Goal: Task Accomplishment & Management: Manage account settings

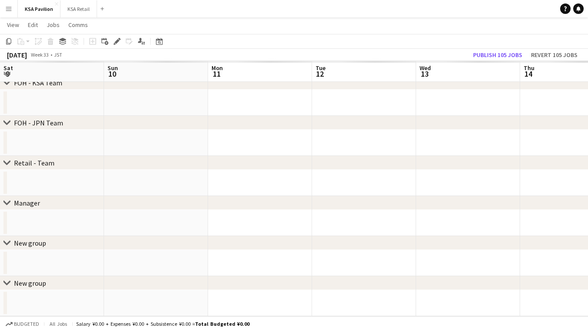
scroll to position [0, 311]
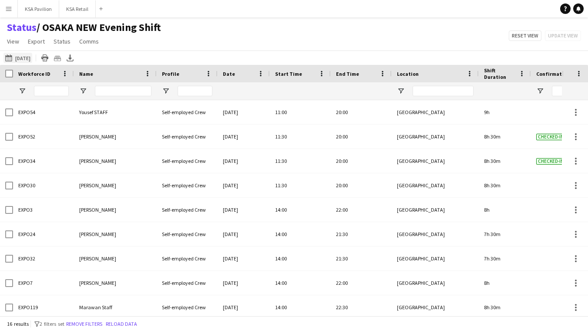
scroll to position [30, 0]
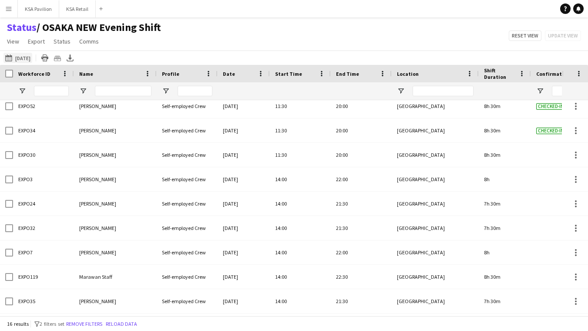
click at [32, 58] on button "[DATE] to [DATE] [DATE]" at bounding box center [17, 58] width 29 height 10
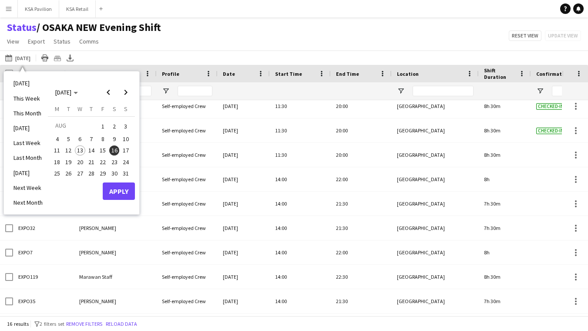
click at [114, 147] on span "16" at bounding box center [114, 150] width 10 height 10
click at [116, 191] on button "Apply" at bounding box center [119, 190] width 32 height 17
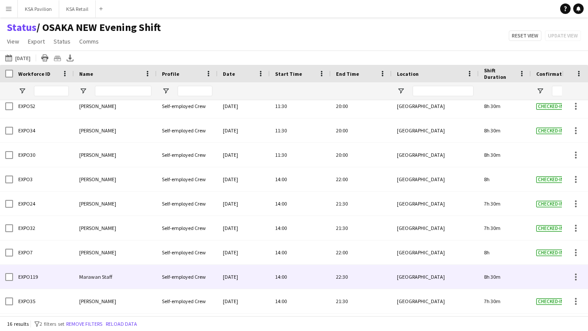
scroll to position [0, 0]
click at [574, 277] on div at bounding box center [575, 276] width 10 height 10
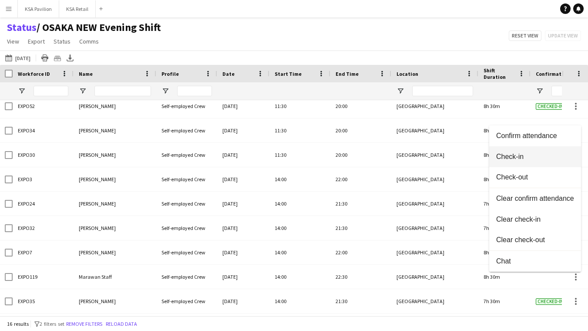
click at [569, 155] on span "Check-in" at bounding box center [535, 156] width 78 height 8
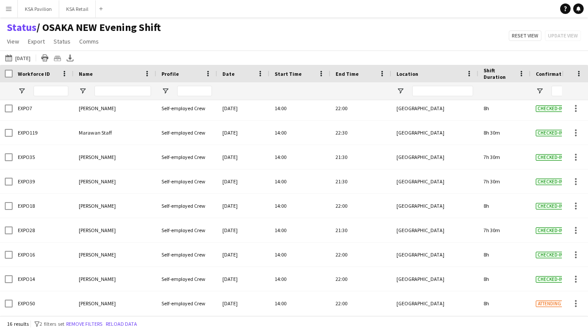
scroll to position [174, 0]
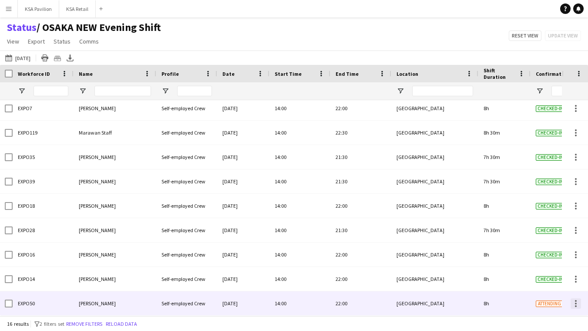
click at [573, 302] on div at bounding box center [575, 303] width 10 height 10
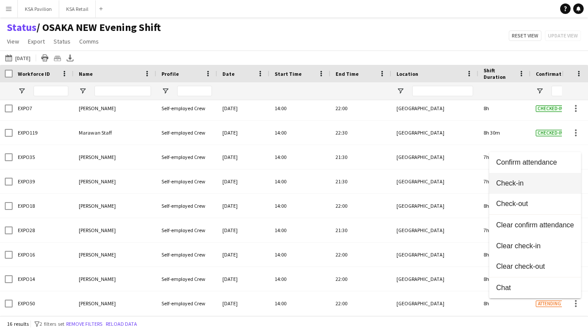
click at [557, 186] on span "Check-in" at bounding box center [535, 183] width 78 height 8
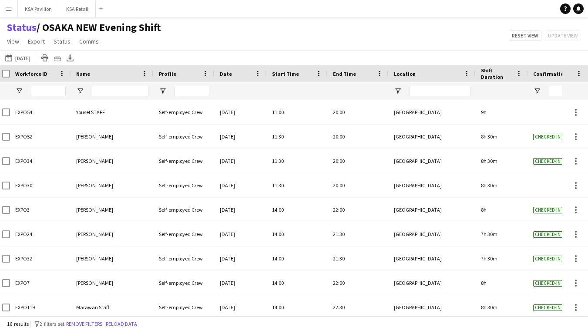
scroll to position [0, 0]
click at [74, 57] on icon "Export XLSX" at bounding box center [70, 57] width 7 height 7
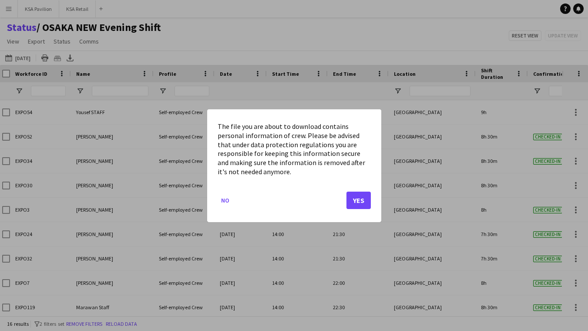
click at [358, 193] on button "Yes" at bounding box center [358, 199] width 24 height 17
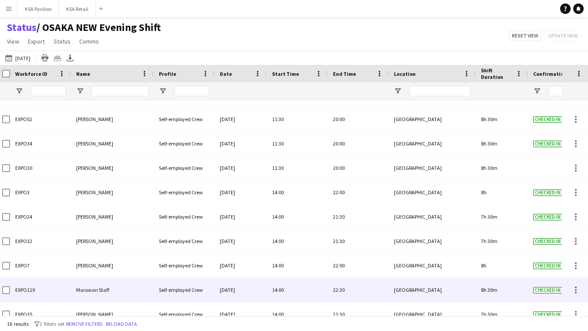
scroll to position [9, 0]
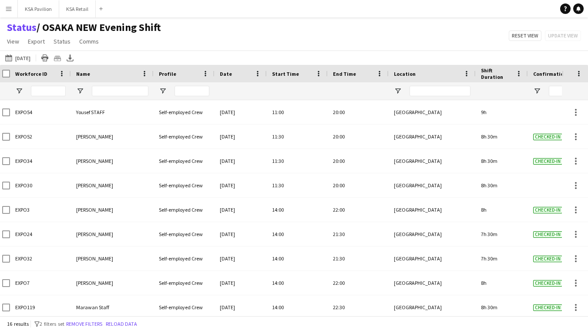
click at [314, 33] on div "Status / OSAKA NEW Evening Shift View Views Default view New of [GEOGRAPHIC_DAT…" at bounding box center [294, 36] width 588 height 30
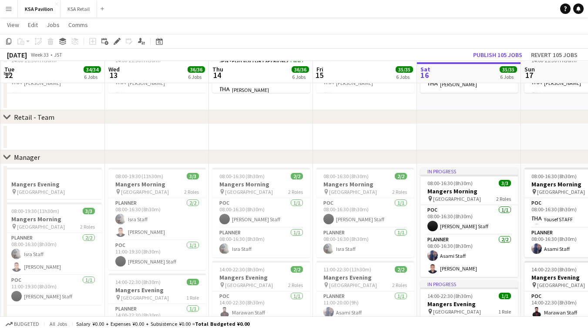
scroll to position [653, 0]
